Goal: Check status: Check status

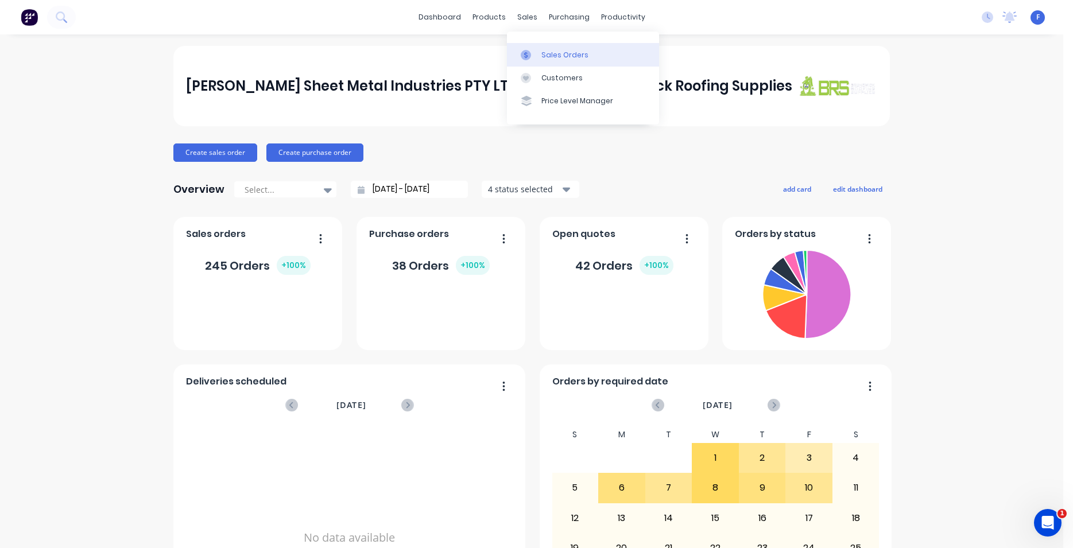
click at [555, 57] on div "Sales Orders" at bounding box center [565, 55] width 47 height 10
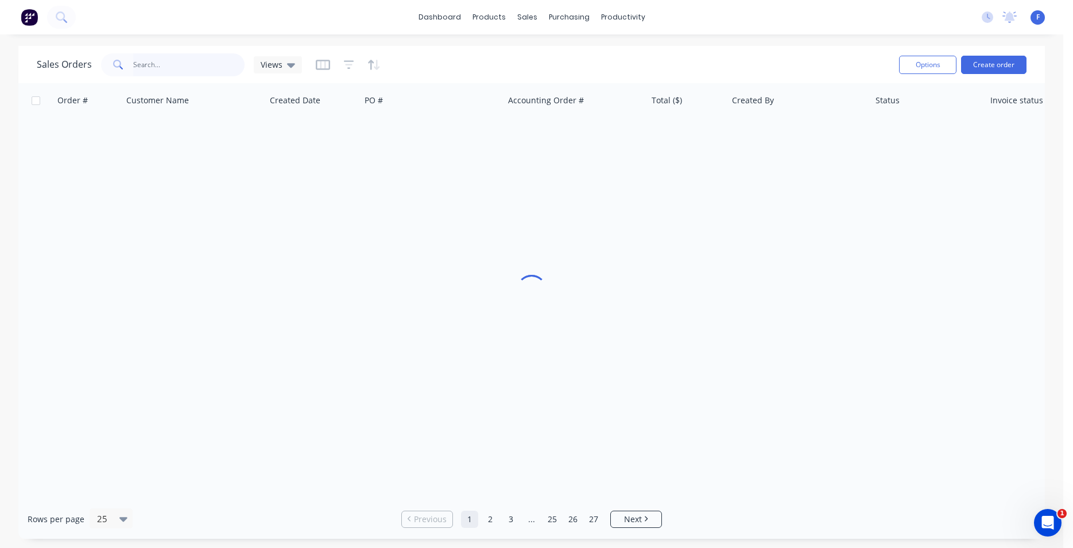
click at [172, 63] on input "text" at bounding box center [189, 64] width 112 height 23
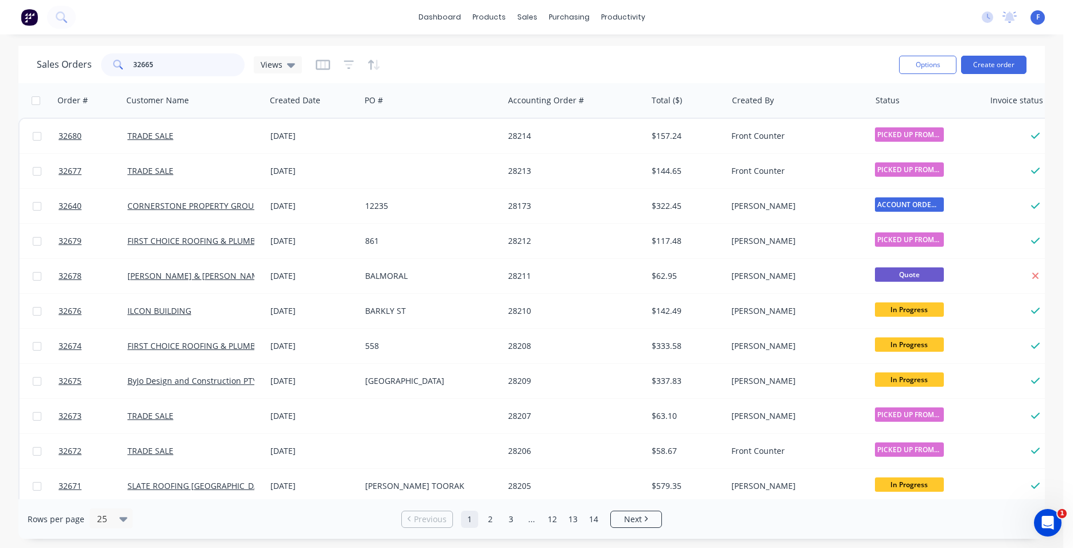
type input "32665"
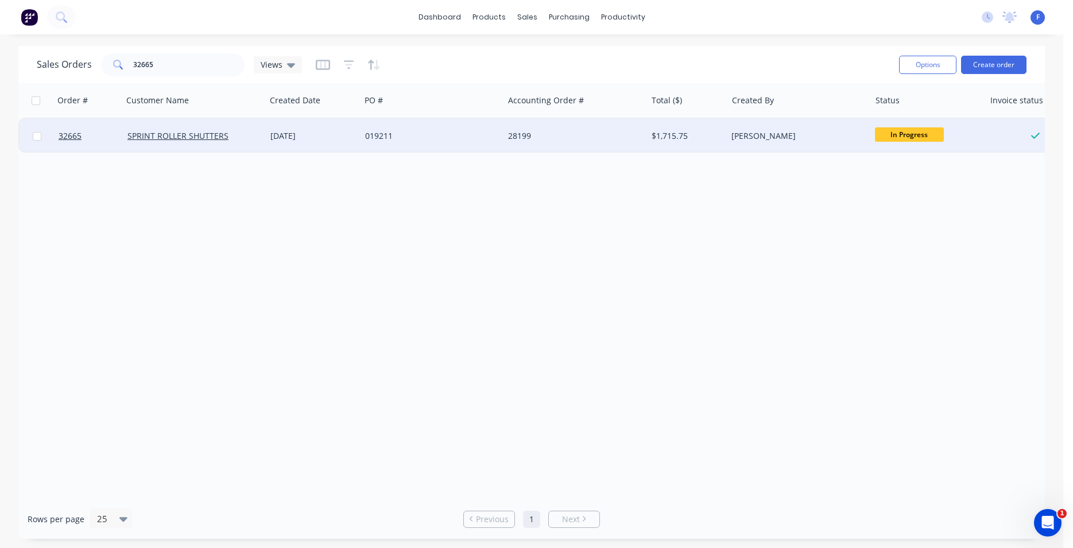
click at [437, 136] on div "019211" at bounding box center [428, 135] width 127 height 11
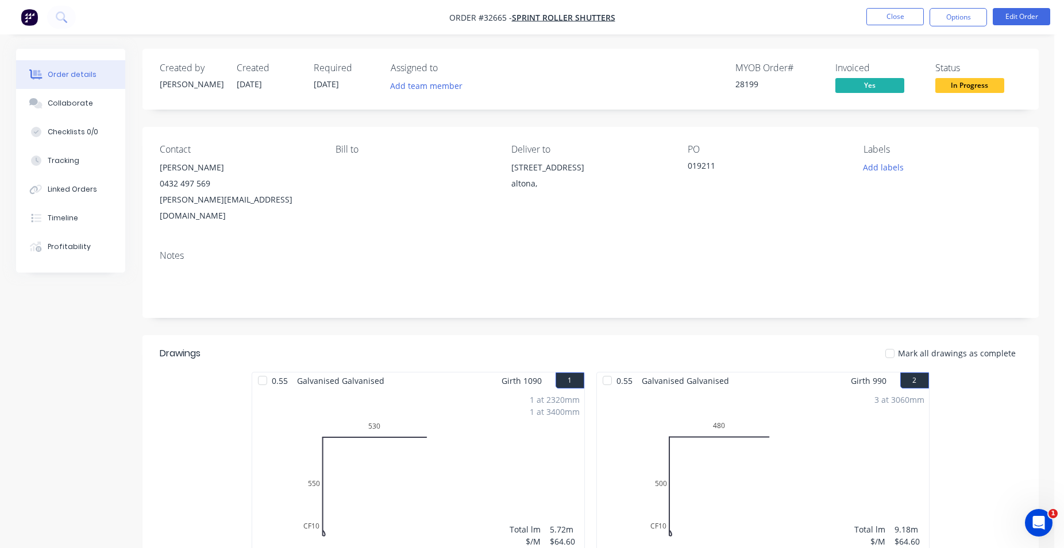
click at [963, 87] on span "In Progress" at bounding box center [969, 85] width 69 height 14
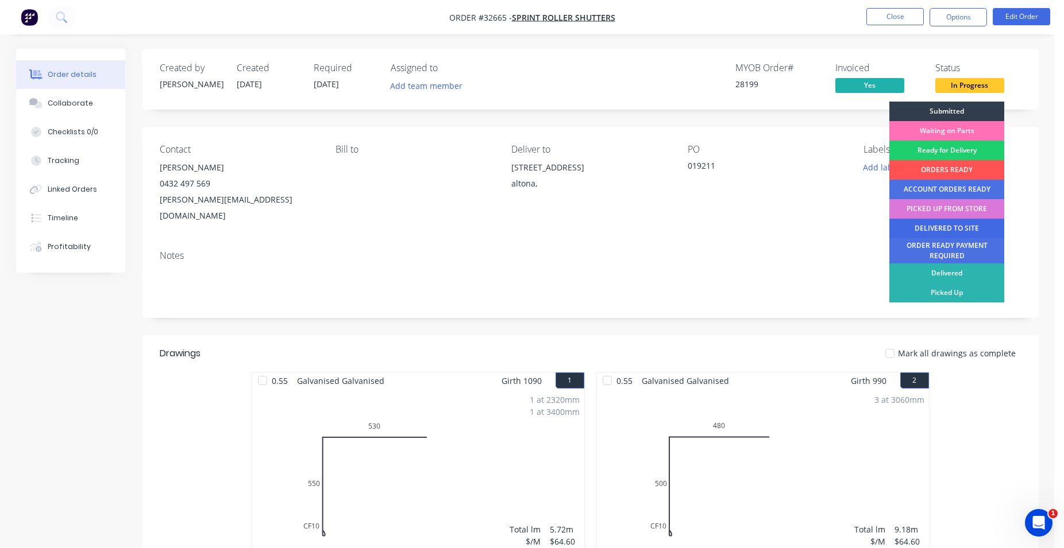
click at [953, 227] on div "DELIVERED TO SITE" at bounding box center [946, 229] width 115 height 20
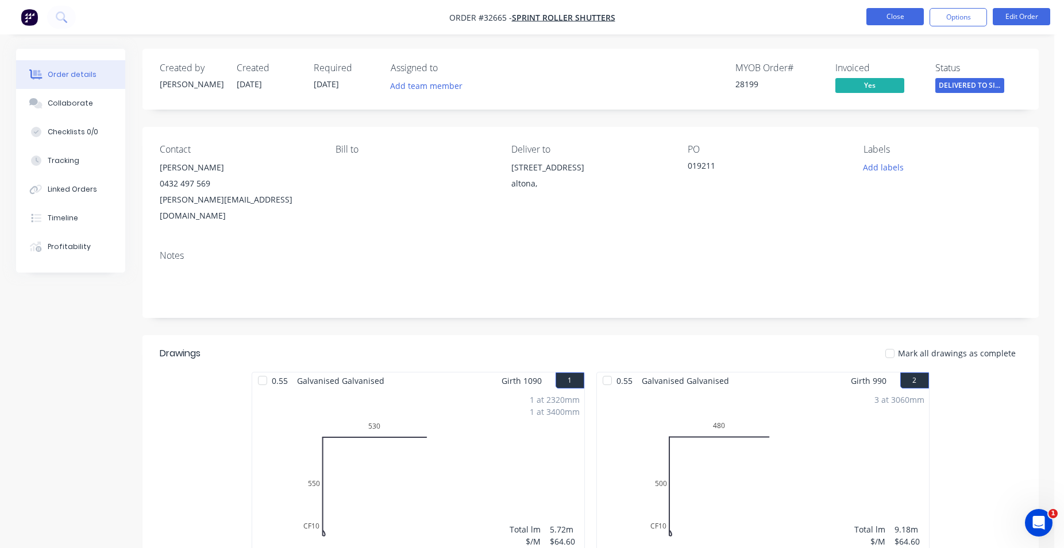
click at [894, 20] on button "Close" at bounding box center [894, 16] width 57 height 17
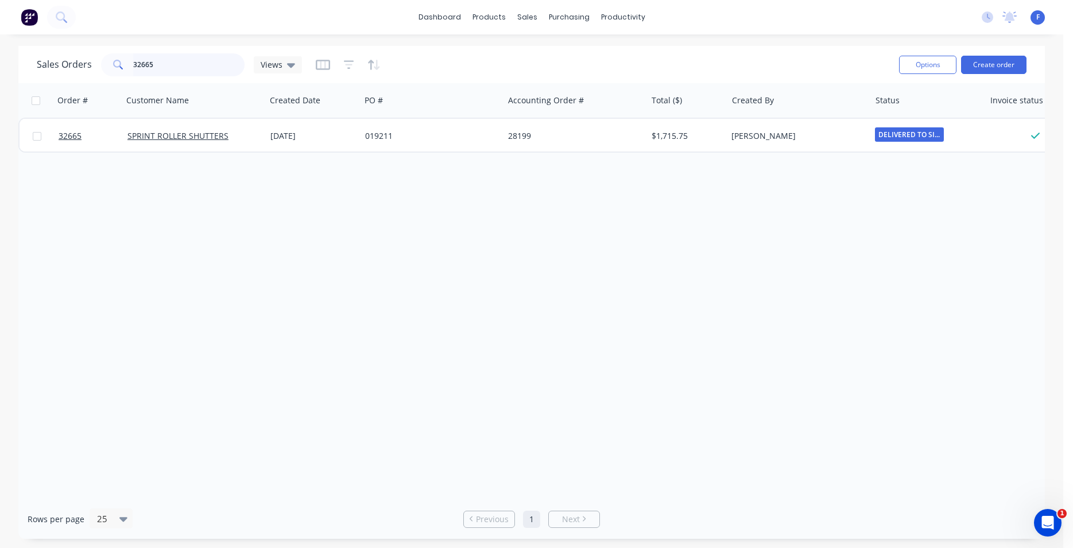
click at [175, 72] on input "32665" at bounding box center [189, 64] width 112 height 23
type input "3"
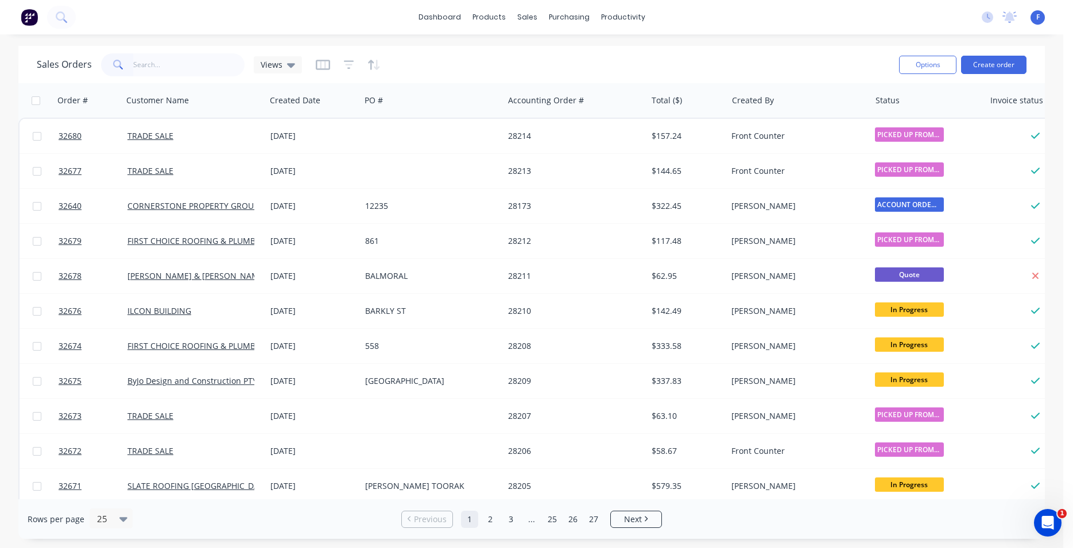
click at [30, 14] on img at bounding box center [29, 17] width 17 height 17
